Goal: Transaction & Acquisition: Purchase product/service

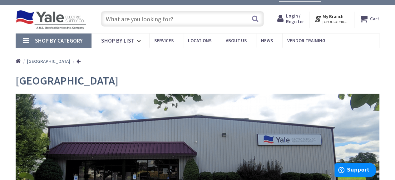
scroll to position [8, 0]
click at [148, 23] on input "text" at bounding box center [182, 19] width 163 height 16
click at [148, 30] on div "Skip to Content Toggle Nav Search Cart My Cart Close" at bounding box center [197, 19] width 395 height 28
click at [138, 21] on input "text" at bounding box center [182, 19] width 163 height 16
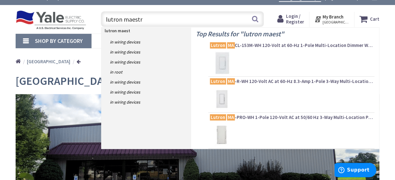
type input "lutron maestro"
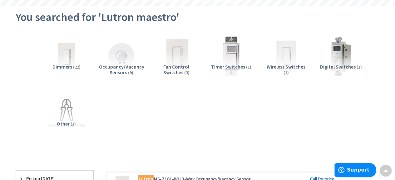
click at [176, 57] on img at bounding box center [176, 56] width 44 height 44
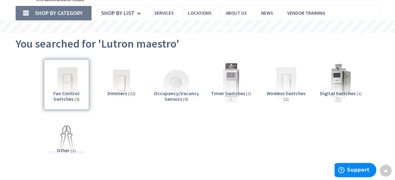
scroll to position [9, 0]
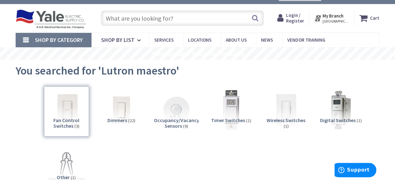
click at [167, 17] on input "text" at bounding box center [182, 18] width 163 height 16
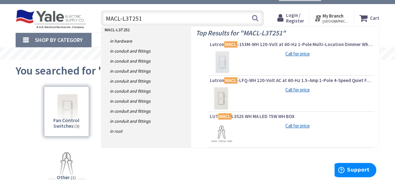
type input "MACL-L3T251"
click at [225, 98] on img at bounding box center [221, 97] width 23 height 23
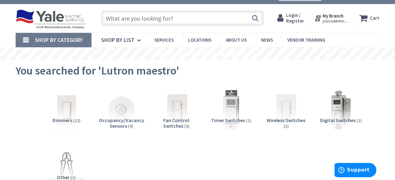
click at [68, 107] on img at bounding box center [66, 110] width 44 height 44
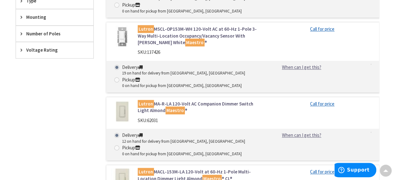
scroll to position [368, 0]
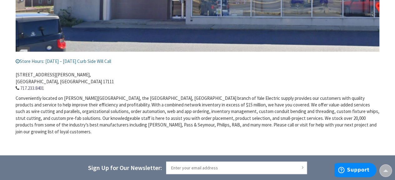
scroll to position [32, 0]
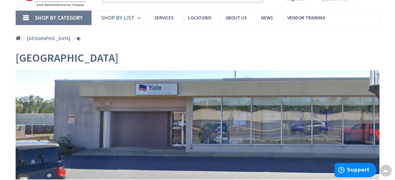
click at [116, 20] on span "Shop By List" at bounding box center [117, 17] width 33 height 7
click at [118, 18] on span "Shop By List" at bounding box center [117, 17] width 33 height 7
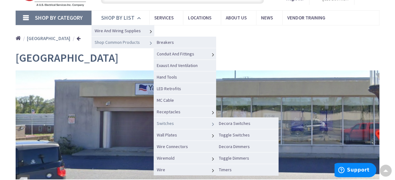
click at [165, 122] on span "Switches" at bounding box center [165, 123] width 17 height 6
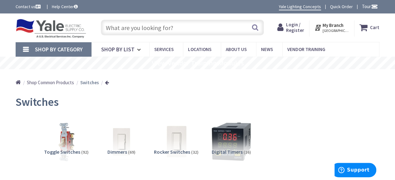
click at [178, 144] on img at bounding box center [176, 141] width 44 height 44
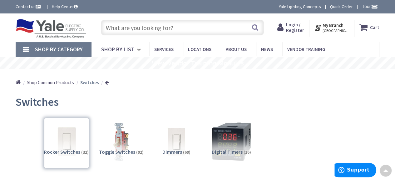
scroll to position [187, 0]
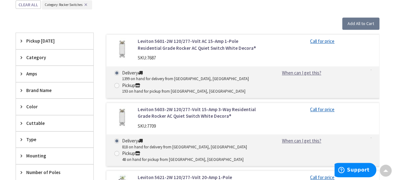
click at [42, 90] on span "Brand Name" at bounding box center [51, 90] width 51 height 7
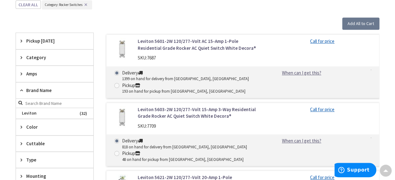
click at [32, 124] on span "Color" at bounding box center [51, 126] width 51 height 7
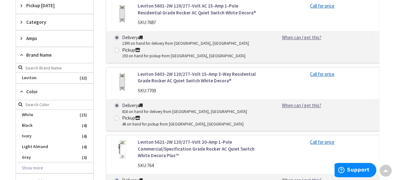
scroll to position [225, 0]
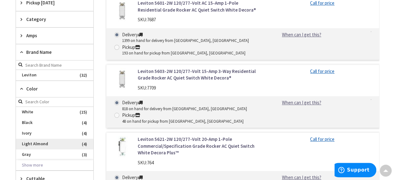
click at [34, 143] on span "Light Almond" at bounding box center [55, 143] width 78 height 11
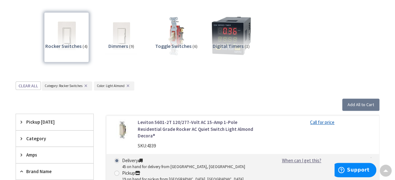
scroll to position [106, 0]
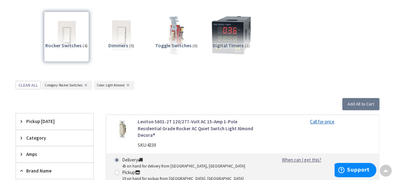
click at [126, 31] on img at bounding box center [121, 35] width 44 height 44
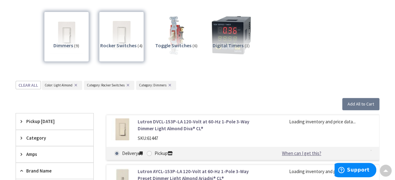
scroll to position [187, 0]
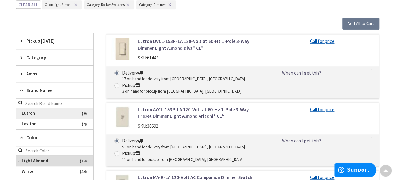
click at [46, 112] on span "Lutron" at bounding box center [55, 113] width 78 height 11
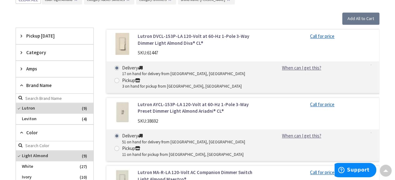
scroll to position [193, 0]
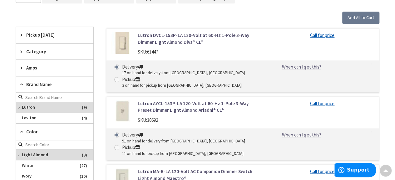
click at [187, 38] on link "Lutron DVCL-153P-LA 120-Volt at 60-Hz 1-Pole 3-Way Dimmer Light Almond Diva® CL®" at bounding box center [199, 38] width 123 height 13
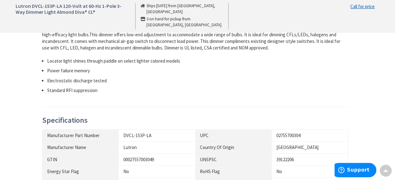
scroll to position [115, 0]
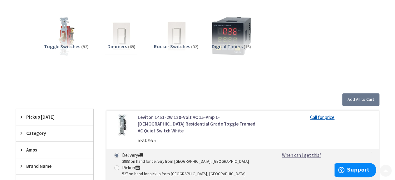
scroll to position [116, 0]
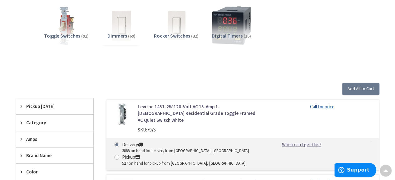
click at [120, 22] on img at bounding box center [121, 25] width 44 height 44
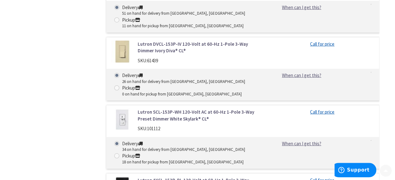
scroll to position [0, 0]
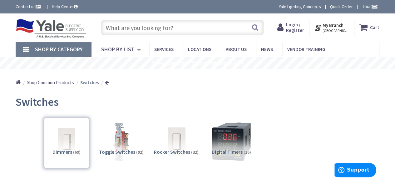
click at [168, 28] on input "text" at bounding box center [182, 28] width 163 height 16
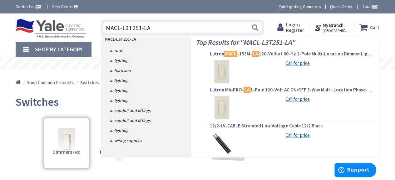
type input "MACL-L3T251-LA"
click at [340, 27] on strong "My Branch" at bounding box center [333, 25] width 21 height 6
click at [26, 7] on link "Contact us" at bounding box center [29, 6] width 26 height 6
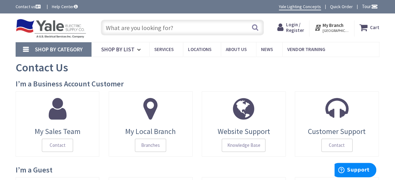
click at [343, 25] on strong "My Branch" at bounding box center [333, 25] width 21 height 6
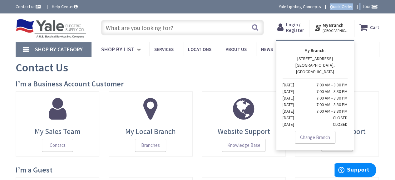
drag, startPoint x: 376, startPoint y: 2, endPoint x: 337, endPoint y: -21, distance: 45.6
